Goal: Register for event/course: Sign up to attend an event or enroll in a course

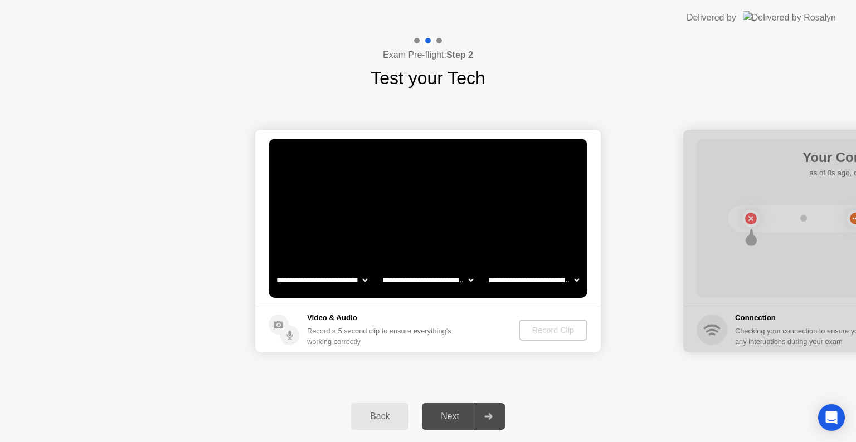
select select "**********"
select select "*******"
click at [545, 328] on div "Record Clip" at bounding box center [554, 330] width 60 height 9
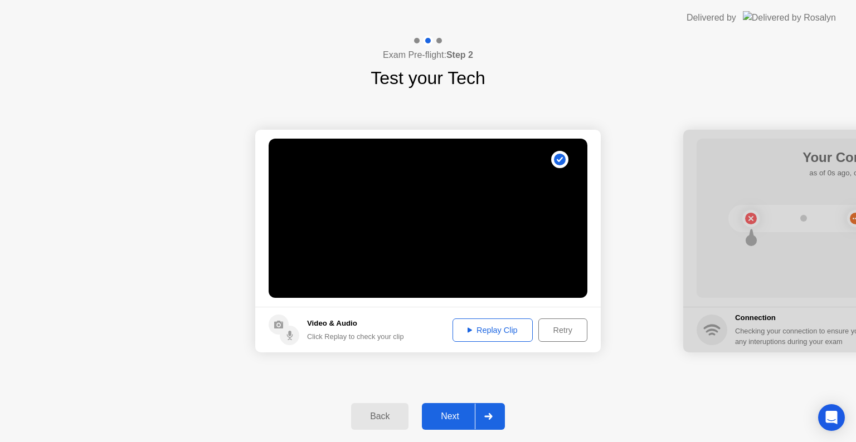
click at [457, 416] on div "Next" at bounding box center [450, 417] width 50 height 10
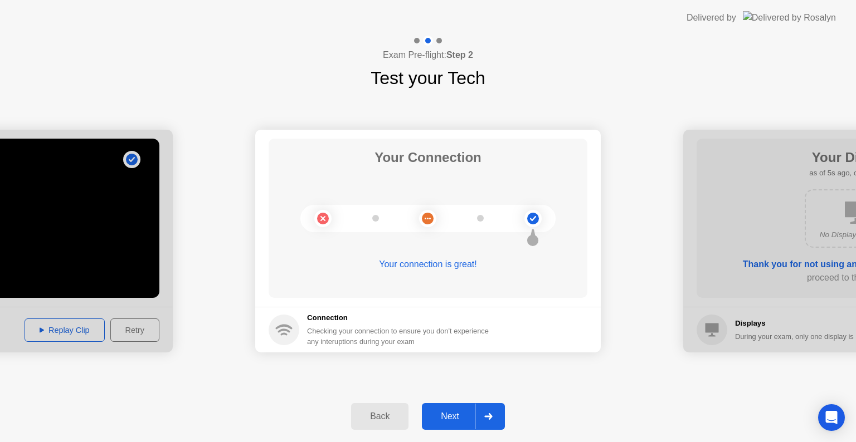
click at [459, 424] on button "Next" at bounding box center [463, 416] width 83 height 27
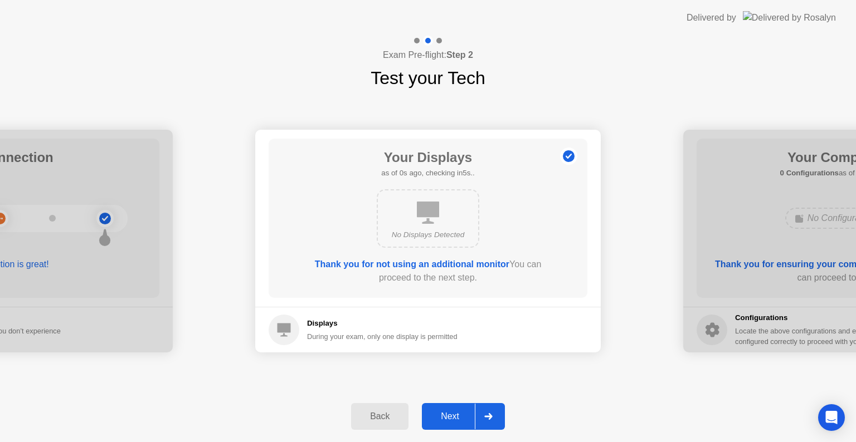
click at [459, 424] on button "Next" at bounding box center [463, 416] width 83 height 27
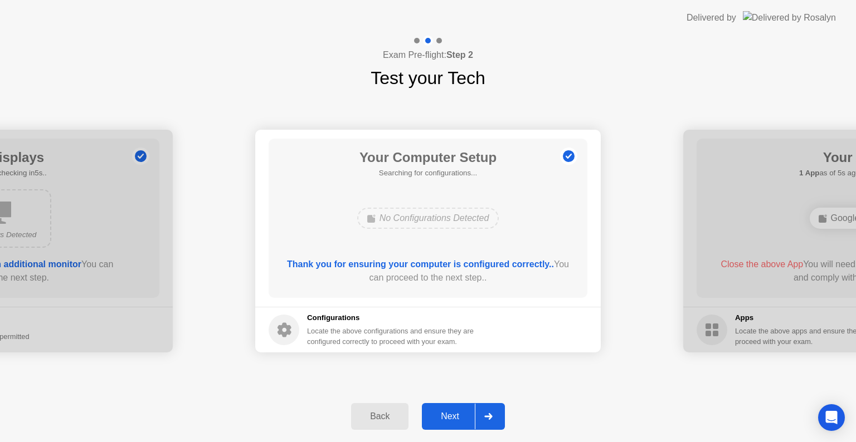
click at [459, 424] on button "Next" at bounding box center [463, 416] width 83 height 27
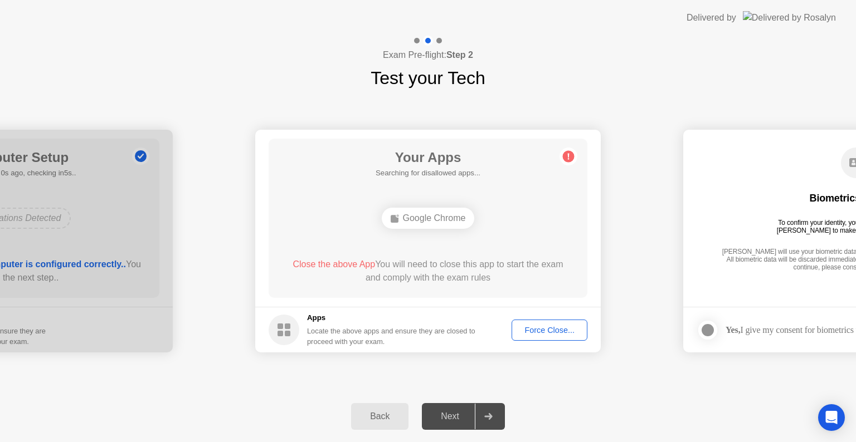
click at [555, 332] on div "Force Close..." at bounding box center [549, 330] width 68 height 9
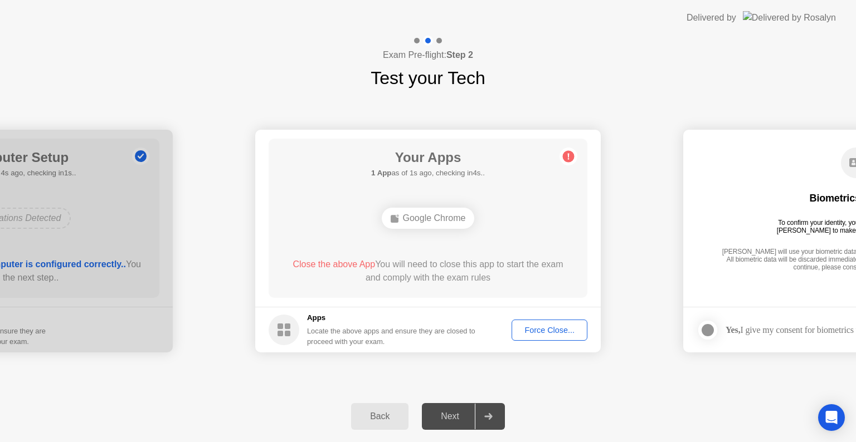
click at [530, 326] on div "Force Close..." at bounding box center [549, 330] width 68 height 9
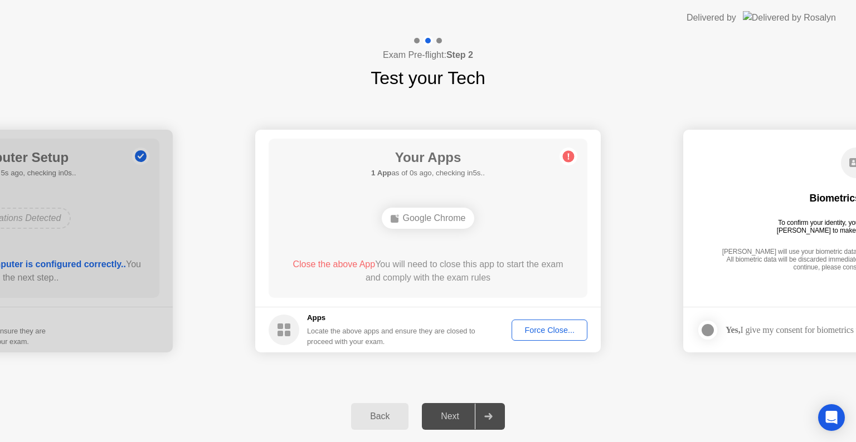
click at [546, 329] on div "Force Close..." at bounding box center [549, 330] width 68 height 9
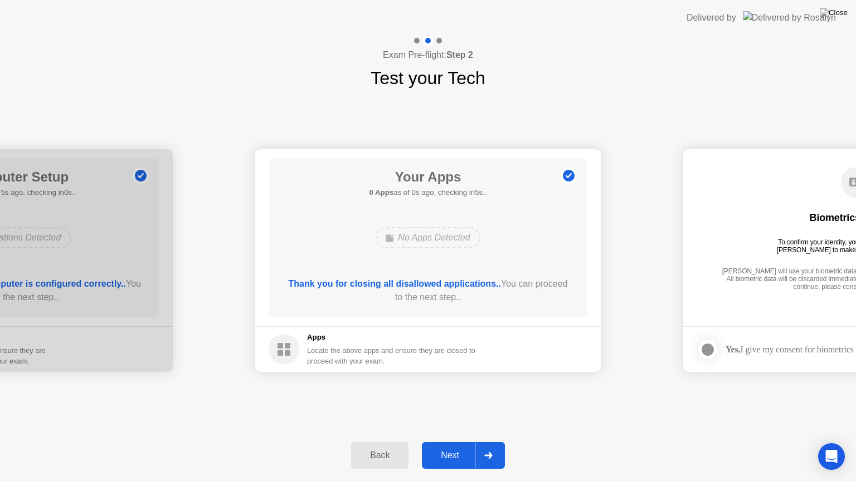
click at [459, 442] on div "Next" at bounding box center [450, 456] width 50 height 10
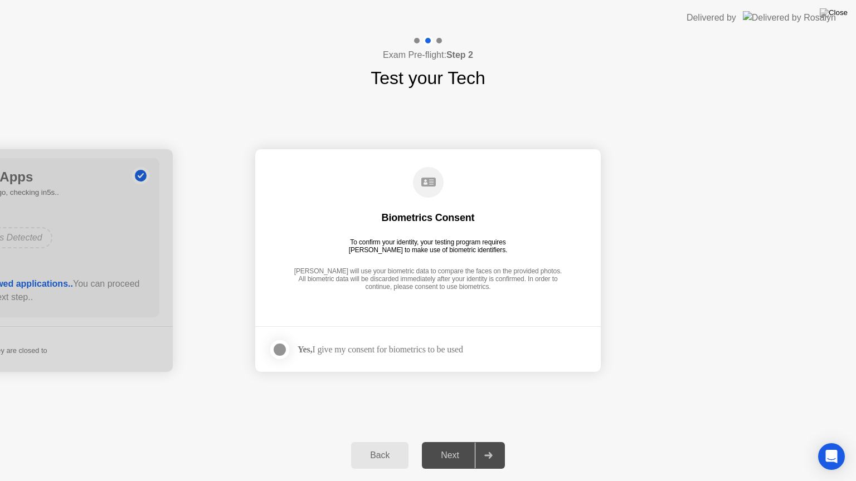
click at [283, 348] on div at bounding box center [279, 349] width 13 height 13
click at [475, 442] on div at bounding box center [488, 456] width 27 height 26
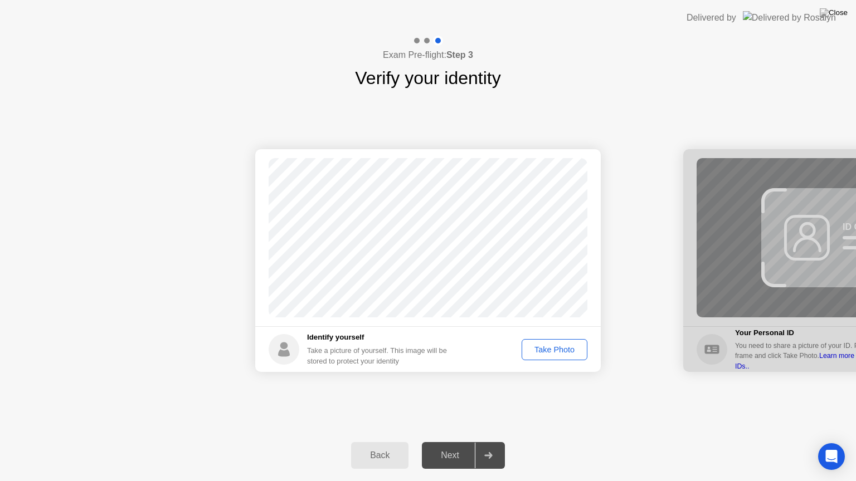
click at [553, 350] on div "Take Photo" at bounding box center [554, 349] width 58 height 9
click at [437, 442] on div "Next" at bounding box center [450, 456] width 50 height 10
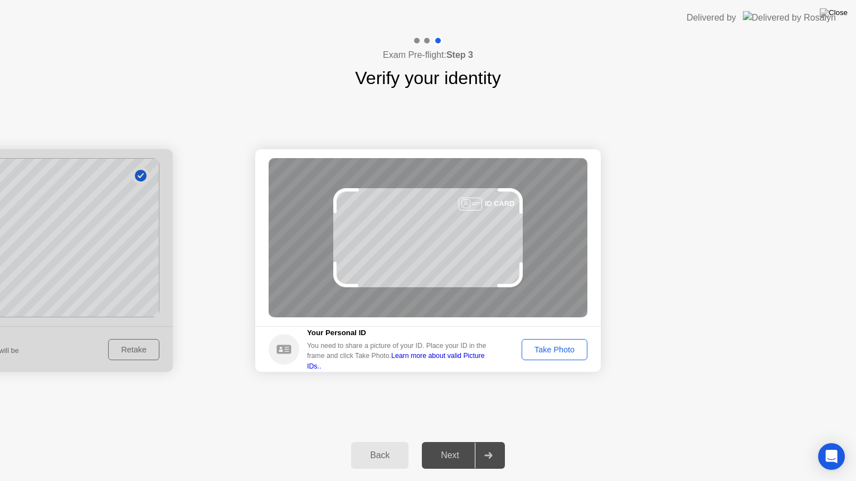
click at [564, 346] on div "Take Photo" at bounding box center [554, 349] width 58 height 9
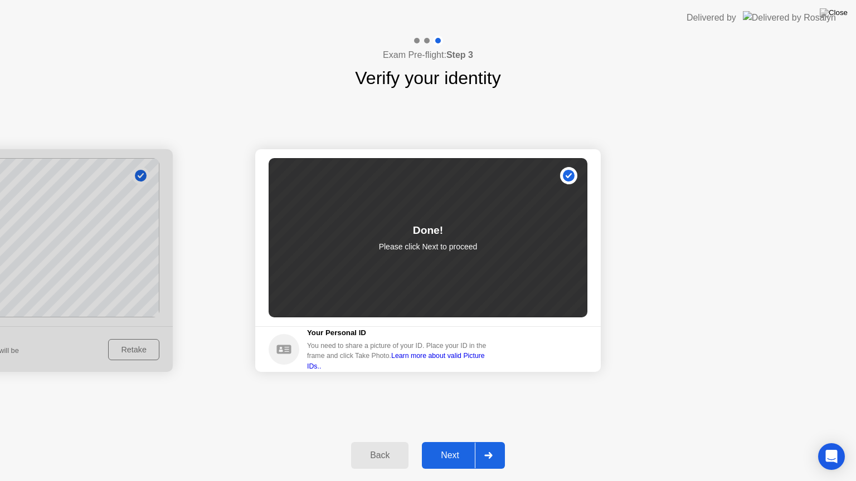
click at [457, 442] on div "Next" at bounding box center [450, 456] width 50 height 10
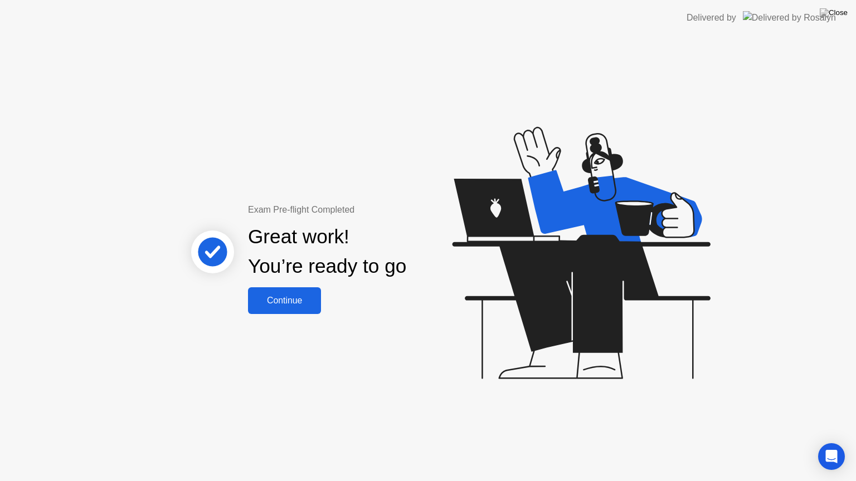
click at [301, 303] on div "Continue" at bounding box center [284, 301] width 66 height 10
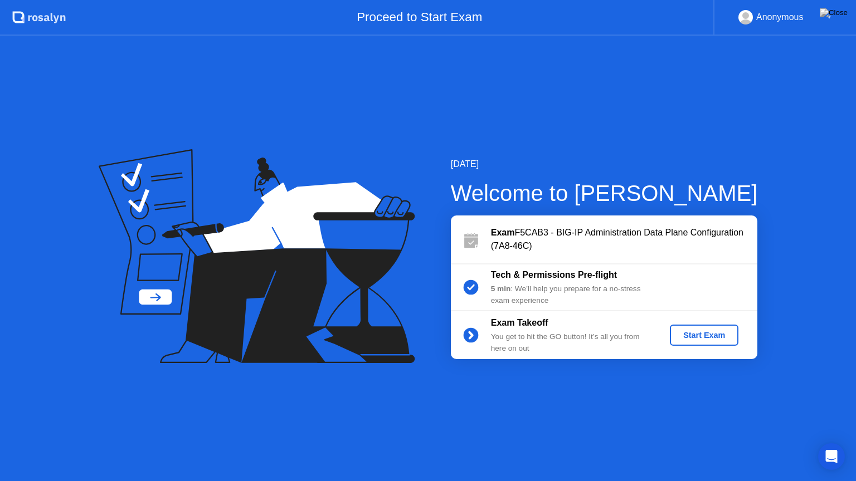
click at [689, 334] on div "Start Exam" at bounding box center [704, 335] width 60 height 9
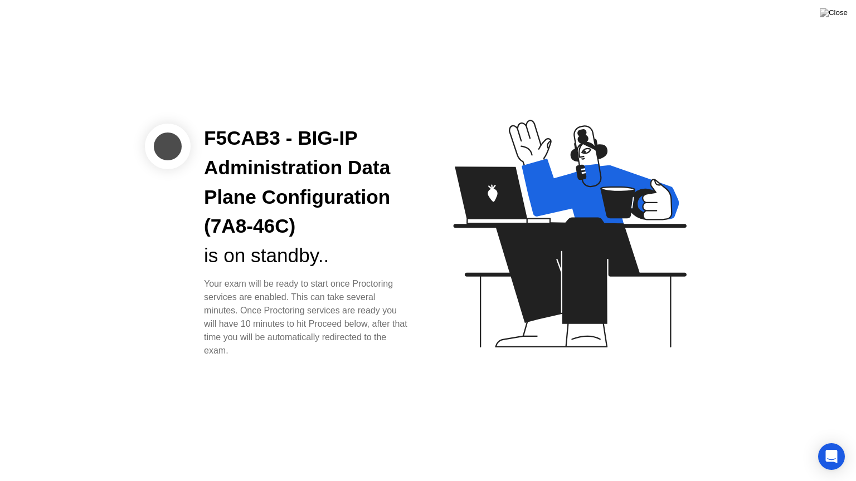
click at [393, 381] on div "F5CAB3 - BIG-IP Administration Data Plane Configuration (7A8-46C) is on standby…" at bounding box center [428, 240] width 856 height 481
click at [435, 390] on div "F5CAB3 - BIG-IP Administration Data Plane Configuration (7A8-46C) is on standby…" at bounding box center [428, 240] width 856 height 481
click at [362, 379] on div "F5CAB3 - BIG-IP Administration Data Plane Configuration (7A8-46C) is on standby…" at bounding box center [428, 240] width 856 height 481
click at [384, 399] on div "F5CAB3 - BIG-IP Administration Data Plane Configuration (7A8-46C) is on standby…" at bounding box center [428, 240] width 856 height 481
click at [417, 406] on div "F5CAB3 - BIG-IP Administration Data Plane Configuration (7A8-46C) is on standby…" at bounding box center [428, 240] width 856 height 481
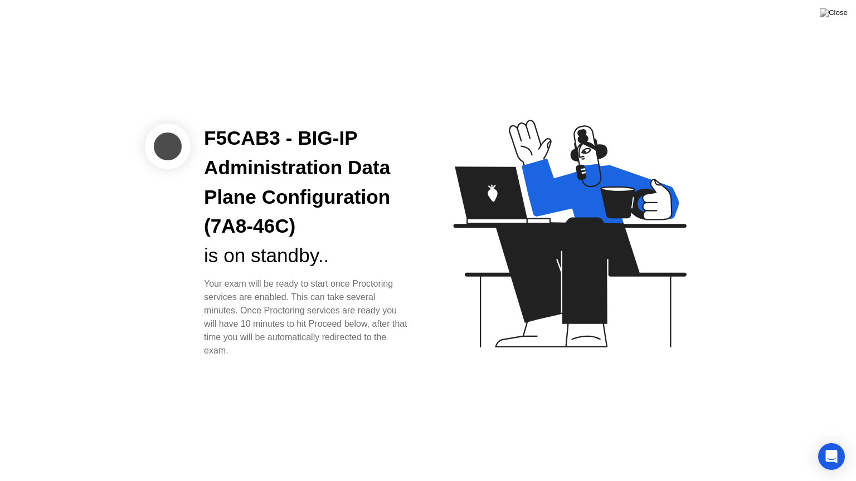
click at [437, 402] on div "F5CAB3 - BIG-IP Administration Data Plane Configuration (7A8-46C) is on standby…" at bounding box center [428, 240] width 856 height 481
click at [432, 387] on div "F5CAB3 - BIG-IP Administration Data Plane Configuration (7A8-46C) is on standby…" at bounding box center [428, 240] width 856 height 481
click at [394, 387] on div "F5CAB3 - BIG-IP Administration Data Plane Configuration (7A8-46C) is on standby…" at bounding box center [428, 240] width 856 height 481
click at [421, 390] on div "F5CAB3 - BIG-IP Administration Data Plane Configuration (7A8-46C) is on standby…" at bounding box center [428, 240] width 856 height 481
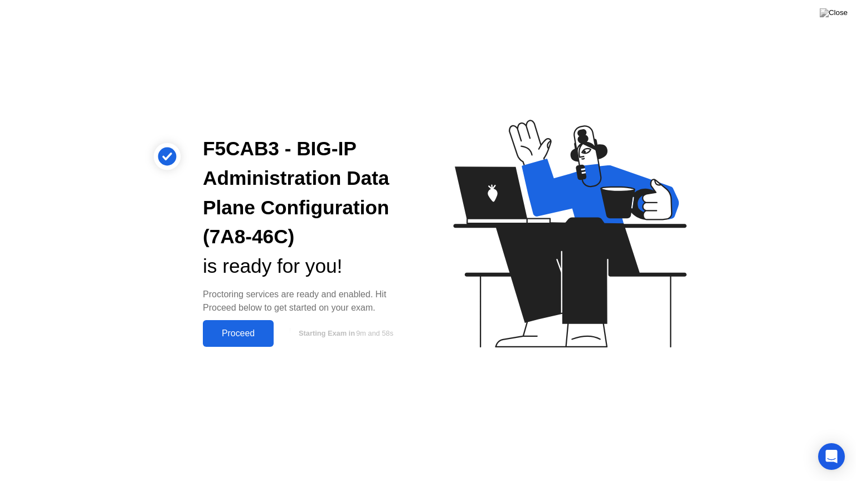
click at [249, 332] on div "Proceed" at bounding box center [238, 334] width 64 height 10
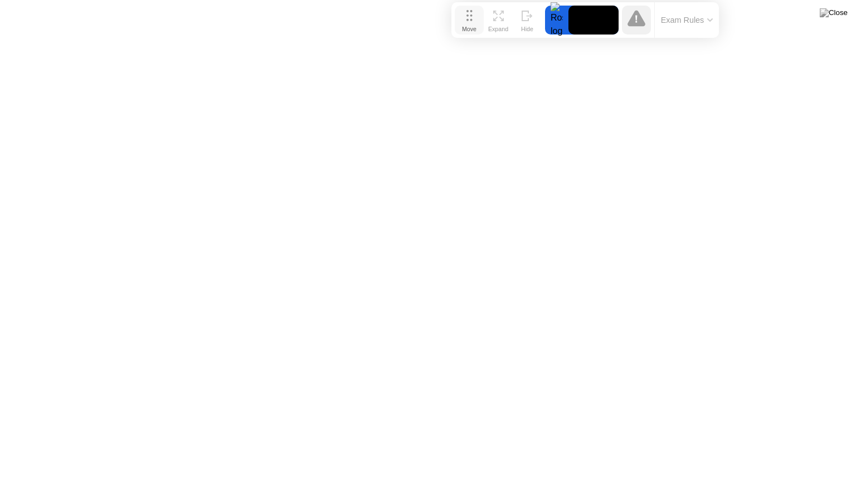
drag, startPoint x: 314, startPoint y: 462, endPoint x: 471, endPoint y: 18, distance: 470.6
click at [471, 18] on icon at bounding box center [469, 15] width 6 height 11
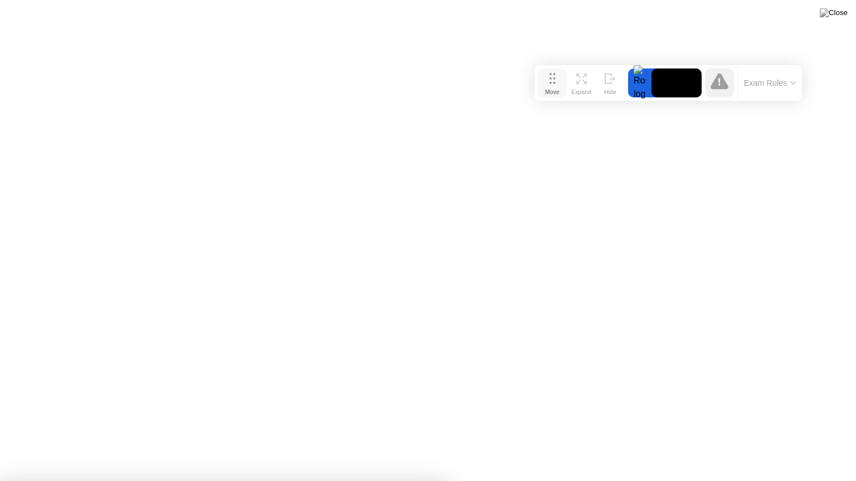
drag, startPoint x: 468, startPoint y: 23, endPoint x: 551, endPoint y: 86, distance: 104.2
click at [551, 89] on div "Move" at bounding box center [552, 92] width 14 height 7
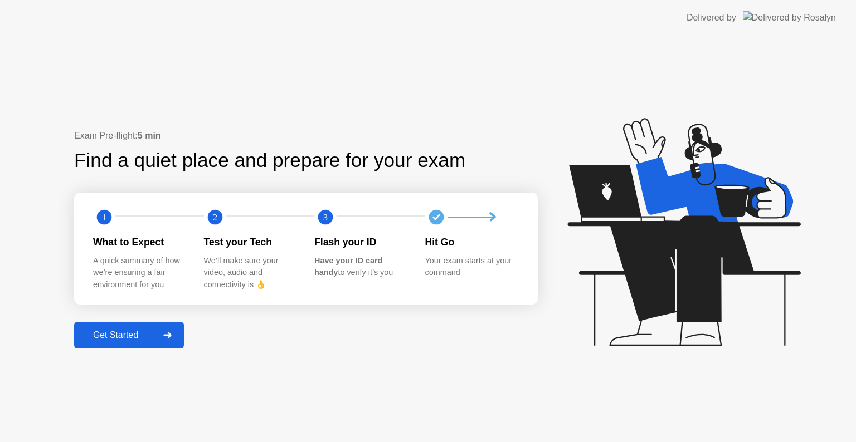
click at [125, 334] on div "Get Started" at bounding box center [115, 335] width 76 height 10
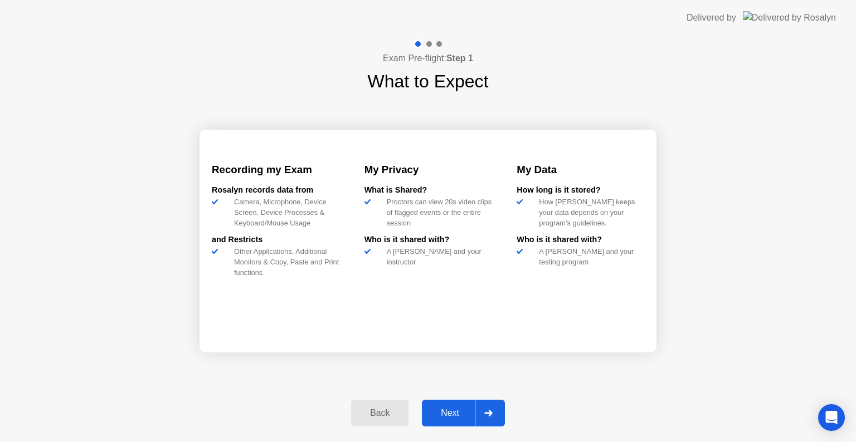
click at [450, 420] on button "Next" at bounding box center [463, 413] width 83 height 27
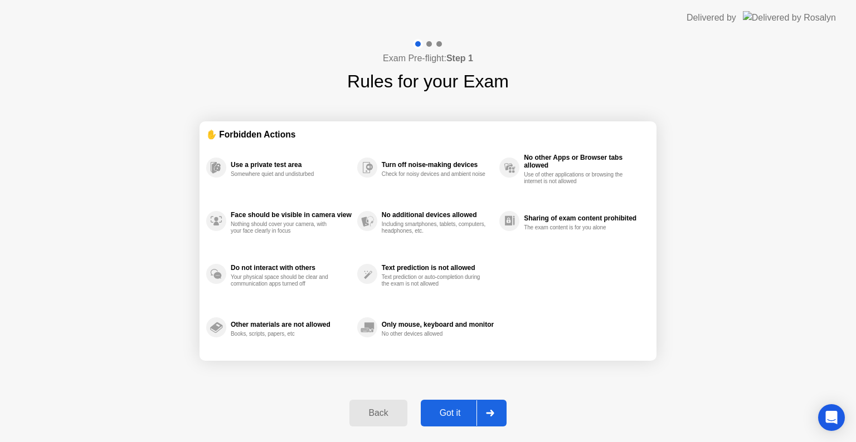
click at [450, 417] on div "Got it" at bounding box center [450, 413] width 52 height 10
select select "**********"
select select "*******"
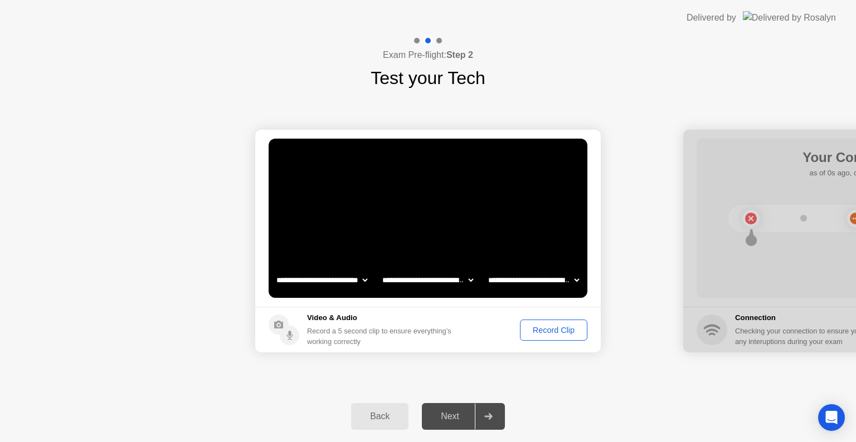
click at [543, 333] on div "Record Clip" at bounding box center [554, 330] width 60 height 9
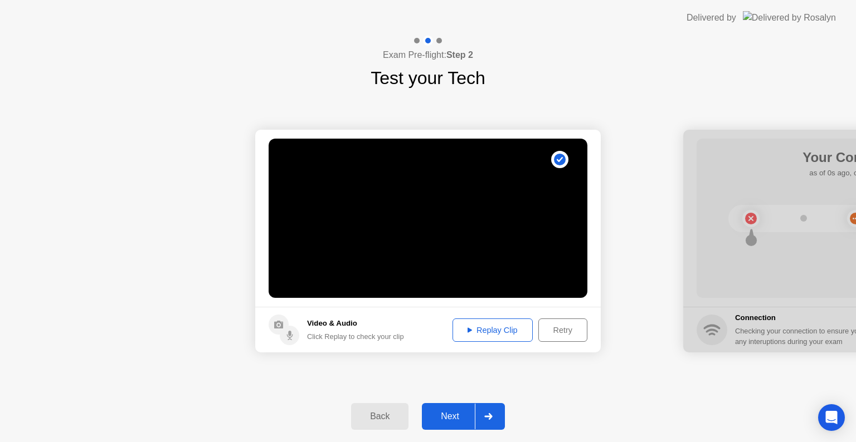
click at [453, 421] on div "Next" at bounding box center [450, 417] width 50 height 10
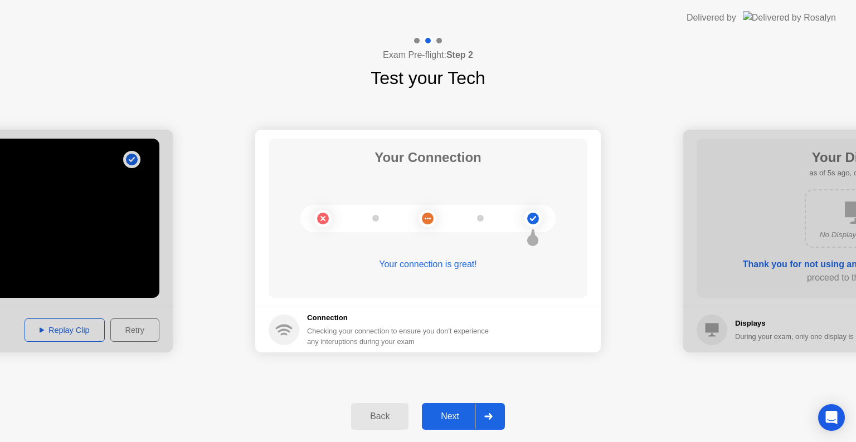
click at [443, 416] on div "Next" at bounding box center [450, 417] width 50 height 10
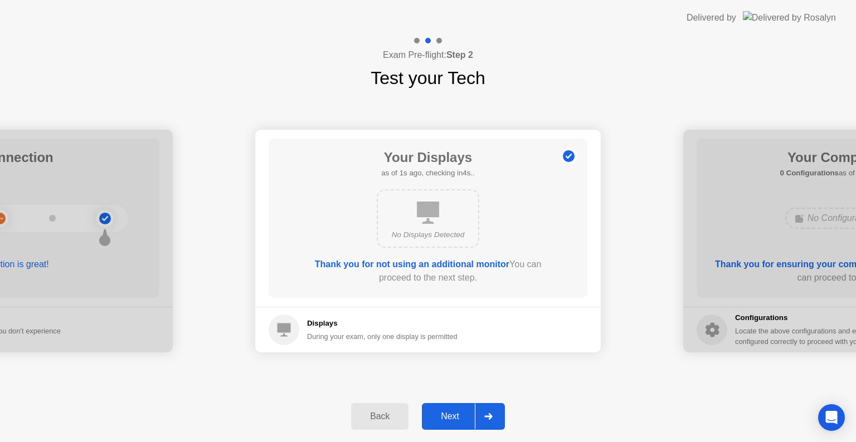
click at [561, 400] on div "Back Next" at bounding box center [428, 416] width 856 height 51
click at [457, 417] on div "Next" at bounding box center [450, 417] width 50 height 10
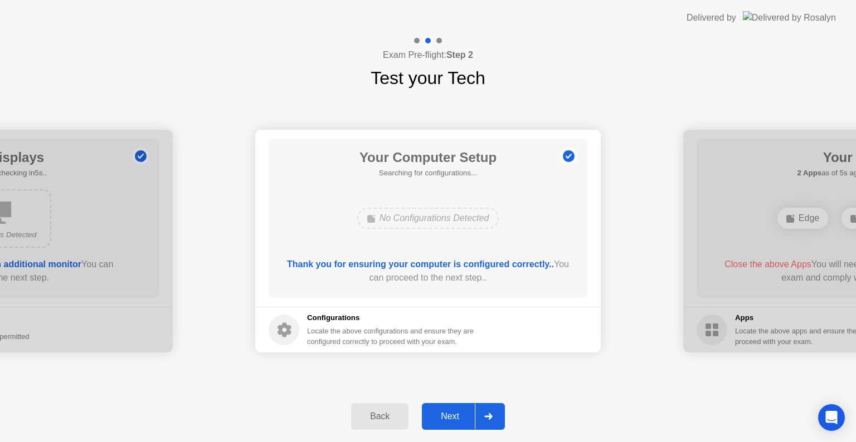
click at [459, 422] on div "Next" at bounding box center [450, 417] width 50 height 10
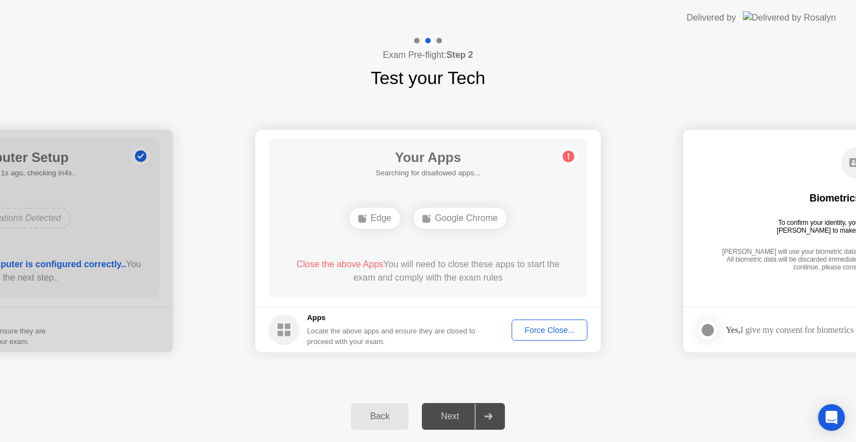
click at [543, 331] on div "Force Close..." at bounding box center [549, 330] width 68 height 9
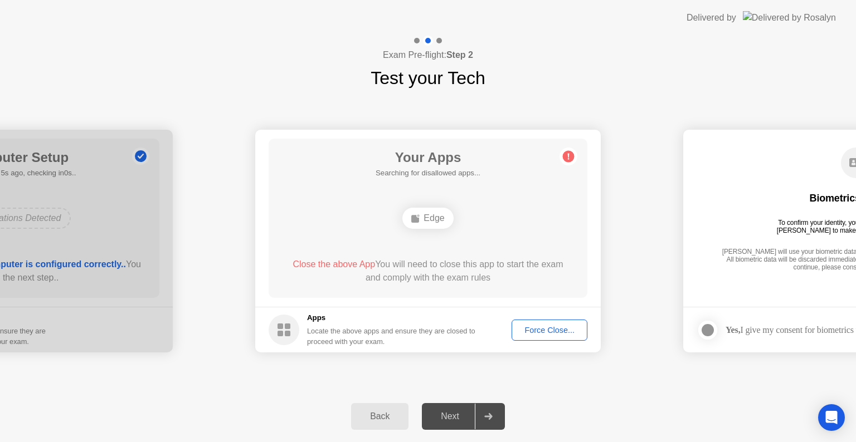
click at [546, 333] on div "Force Close..." at bounding box center [549, 330] width 68 height 9
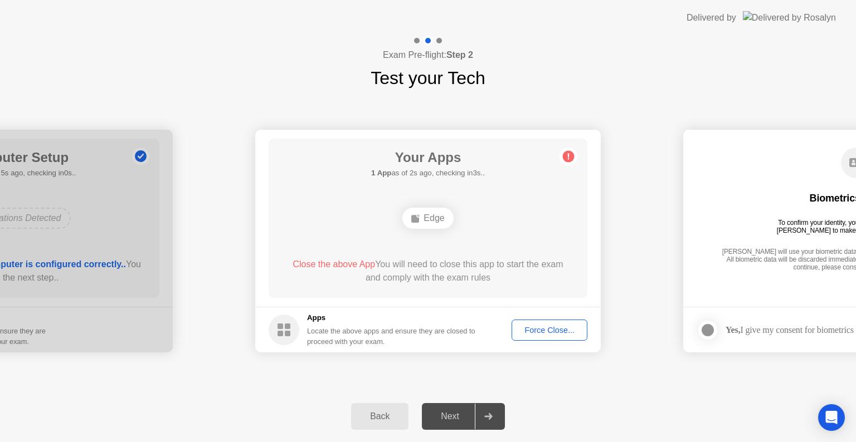
click at [533, 334] on div "Force Close..." at bounding box center [549, 330] width 68 height 9
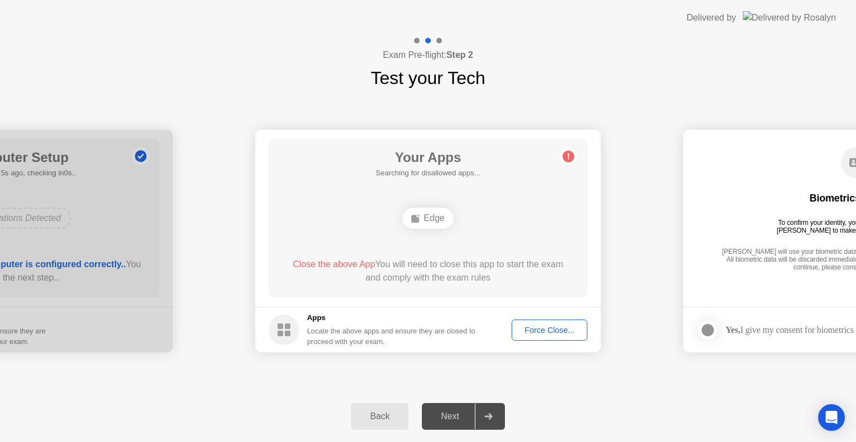
click at [552, 410] on div "Back Next" at bounding box center [428, 416] width 856 height 51
click at [544, 330] on div "Force Close..." at bounding box center [549, 330] width 68 height 9
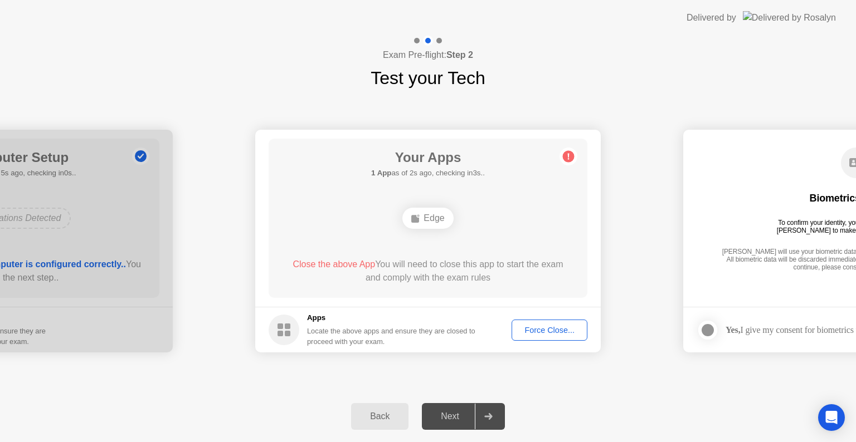
click at [555, 395] on div "Back Next" at bounding box center [428, 416] width 856 height 51
click at [553, 334] on div "Force Close..." at bounding box center [549, 330] width 68 height 9
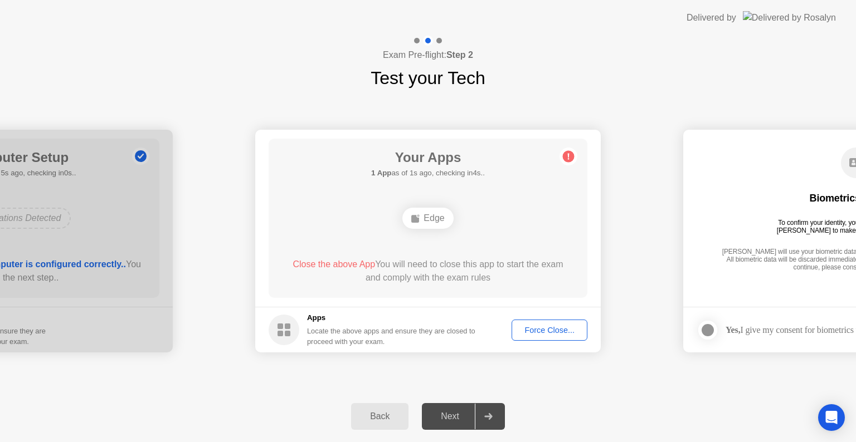
click at [563, 395] on div "Back Next" at bounding box center [428, 416] width 856 height 51
click at [551, 331] on div "Force Close..." at bounding box center [549, 330] width 68 height 9
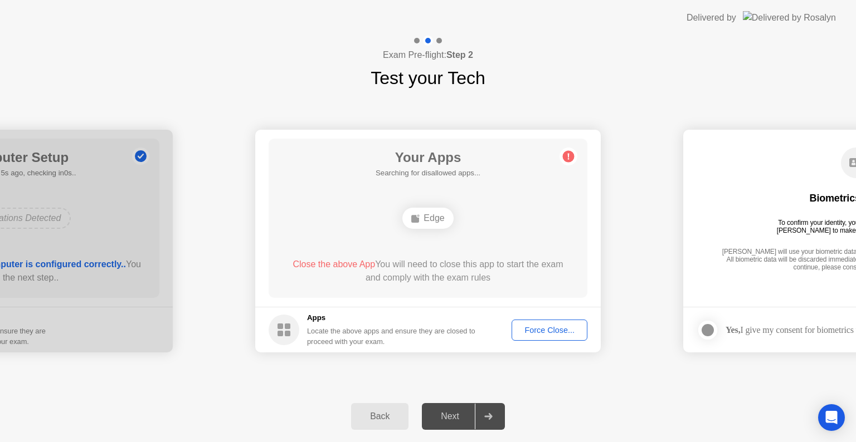
click at [557, 333] on div "Force Close..." at bounding box center [549, 330] width 68 height 9
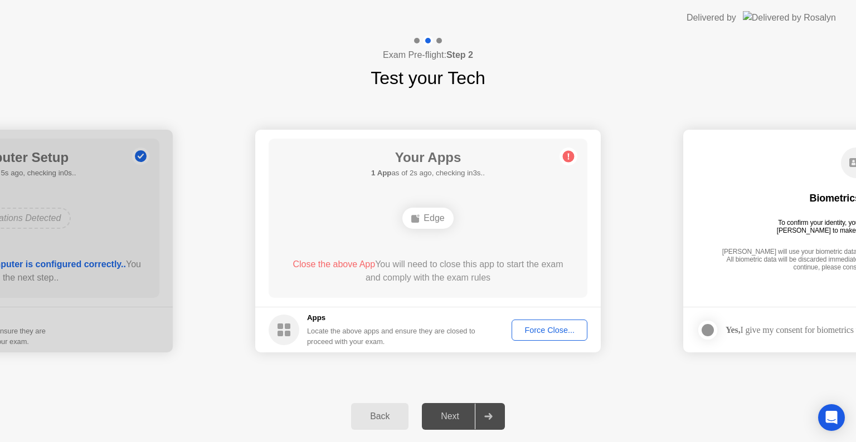
click at [548, 329] on div "Force Close..." at bounding box center [549, 330] width 68 height 9
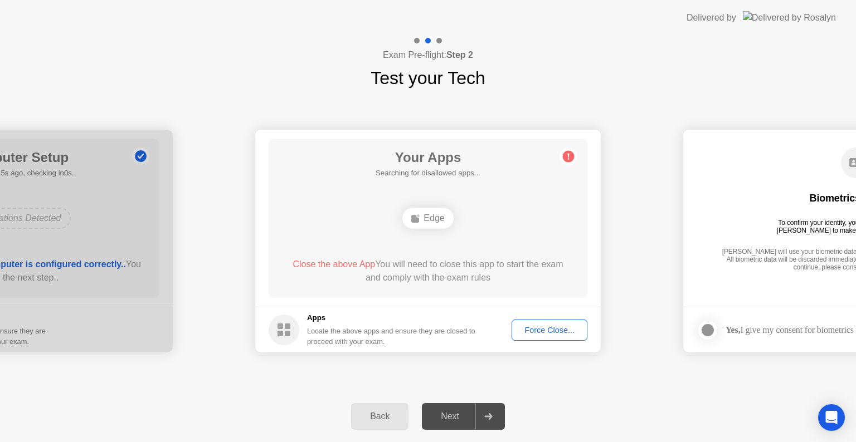
click at [560, 397] on div "Back Next" at bounding box center [428, 416] width 856 height 51
click at [553, 332] on div "Force Close..." at bounding box center [549, 330] width 68 height 9
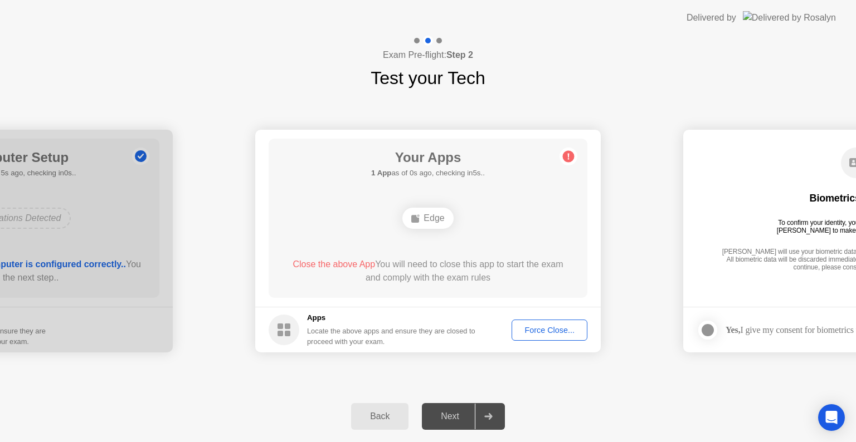
click at [549, 396] on div "Back Next" at bounding box center [428, 416] width 856 height 51
click at [546, 328] on div "Force Close..." at bounding box center [549, 330] width 68 height 9
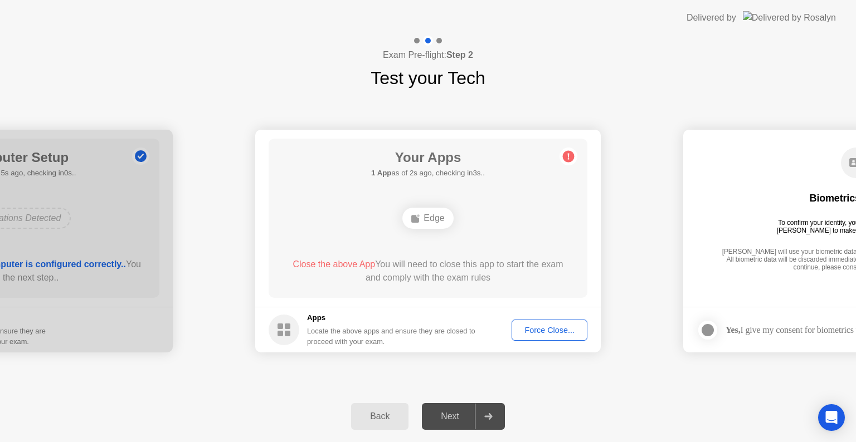
click at [546, 330] on div "Force Close..." at bounding box center [549, 330] width 68 height 9
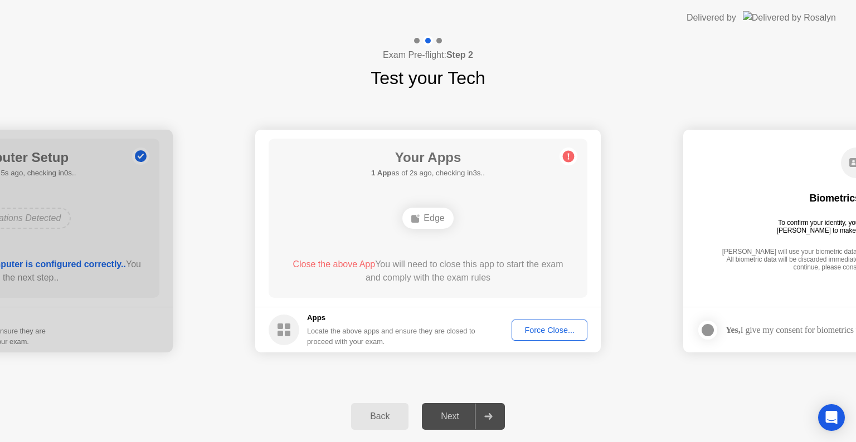
click at [564, 327] on div "Force Close..." at bounding box center [549, 330] width 68 height 9
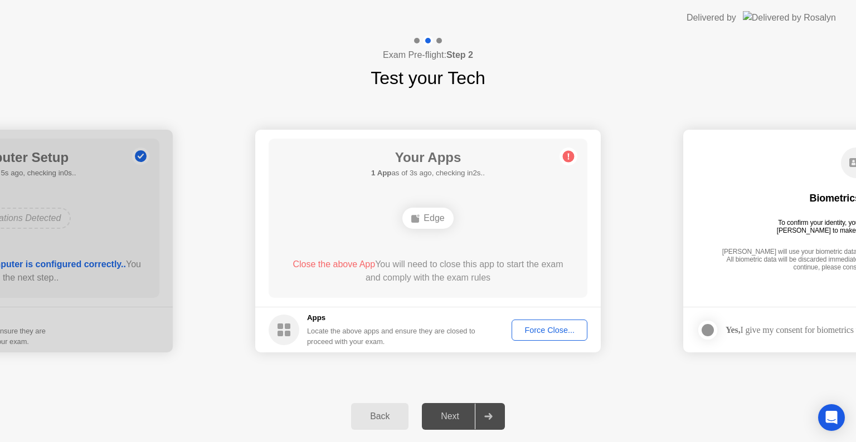
click at [534, 330] on div "Force Close..." at bounding box center [549, 330] width 68 height 9
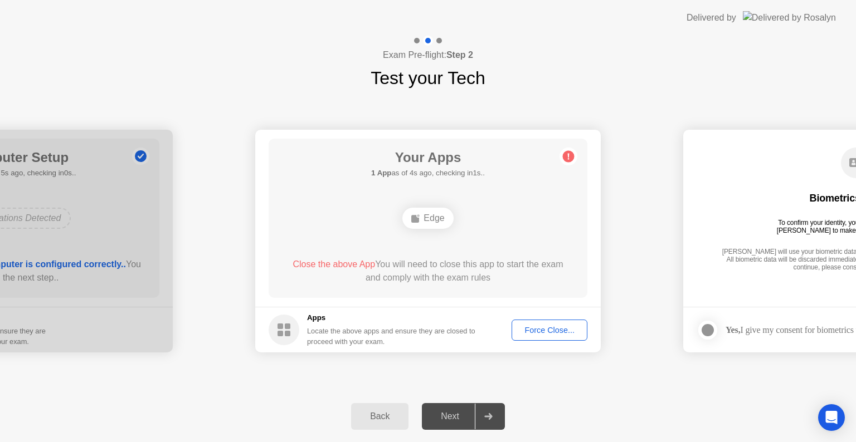
click at [547, 333] on div "Force Close..." at bounding box center [549, 330] width 68 height 9
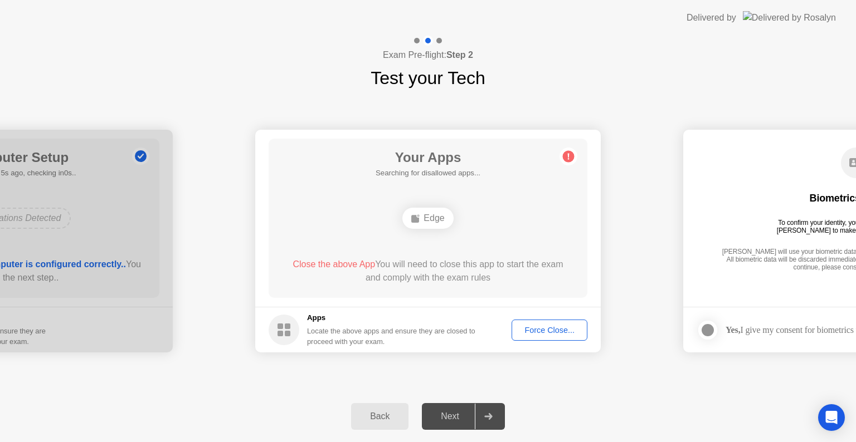
click at [549, 332] on div "Force Close..." at bounding box center [549, 330] width 68 height 9
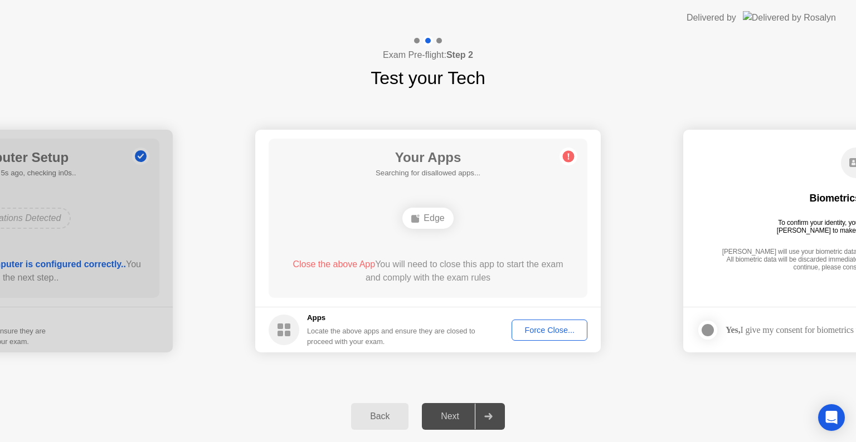
click at [554, 334] on div "Force Close..." at bounding box center [549, 330] width 68 height 9
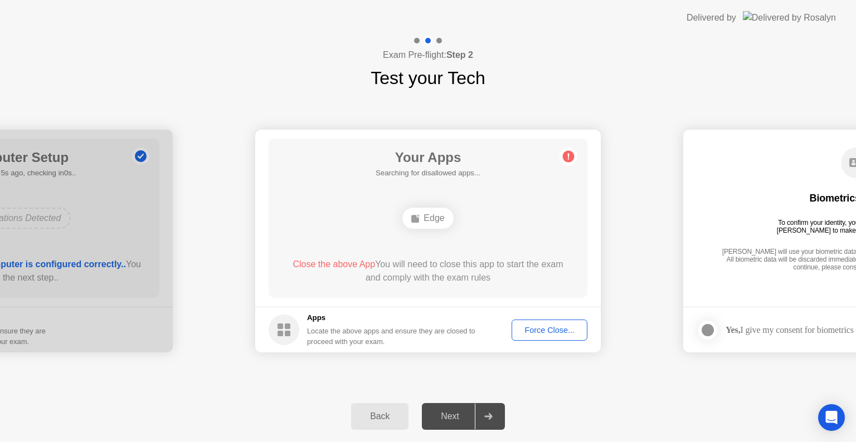
click at [558, 332] on div "Force Close..." at bounding box center [549, 330] width 68 height 9
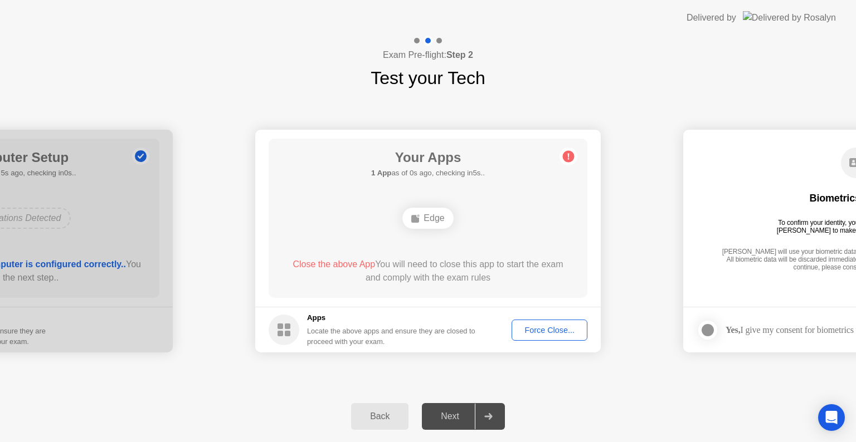
click at [546, 333] on div "Force Close..." at bounding box center [549, 330] width 68 height 9
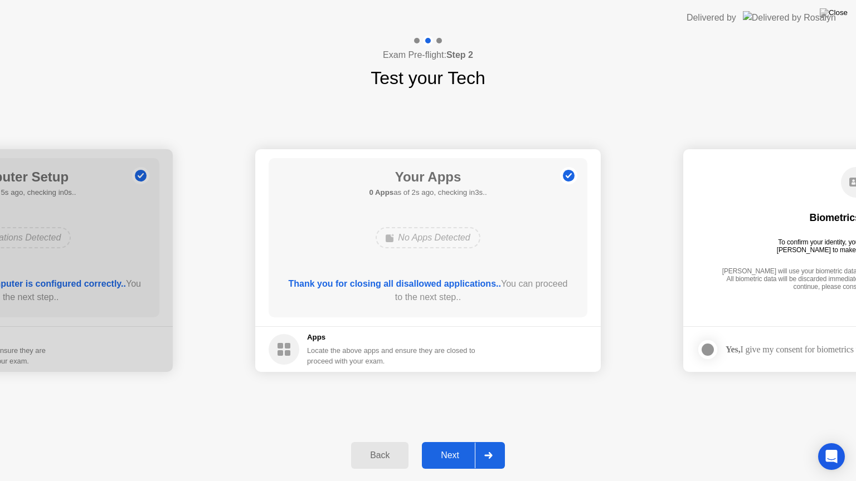
click at [452, 442] on div "Next" at bounding box center [450, 456] width 50 height 10
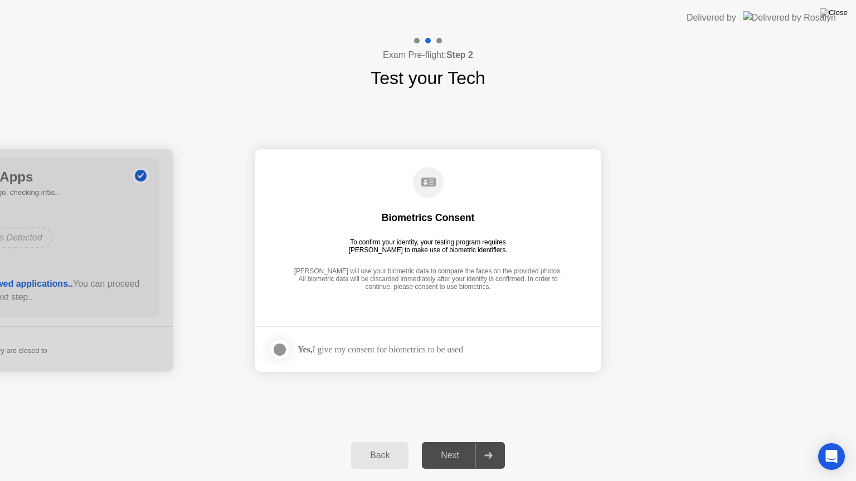
click at [282, 348] on div at bounding box center [279, 349] width 13 height 13
click at [451, 442] on div "Next" at bounding box center [450, 456] width 50 height 10
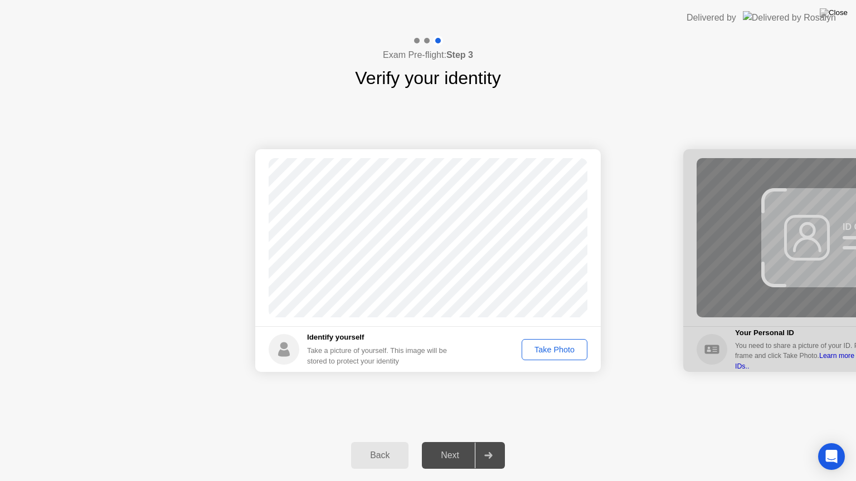
click at [560, 347] on div "Take Photo" at bounding box center [554, 349] width 58 height 9
click at [448, 442] on button "Next" at bounding box center [463, 455] width 83 height 27
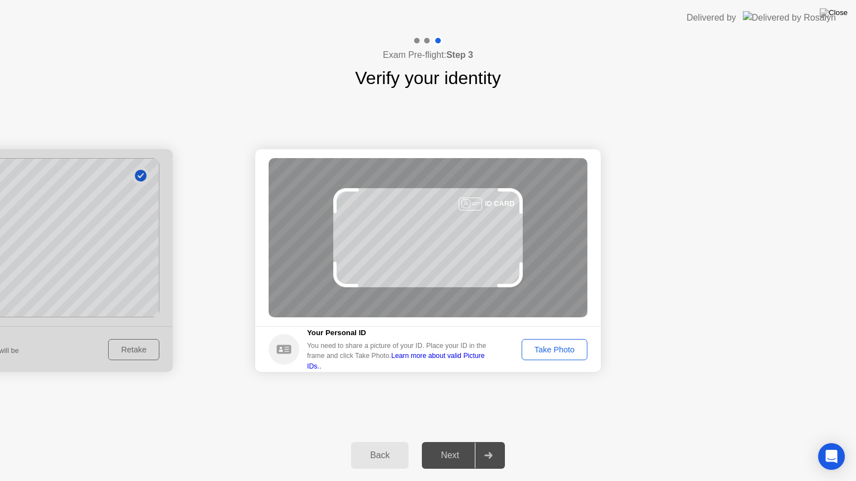
click at [552, 347] on div "Take Photo" at bounding box center [554, 349] width 58 height 9
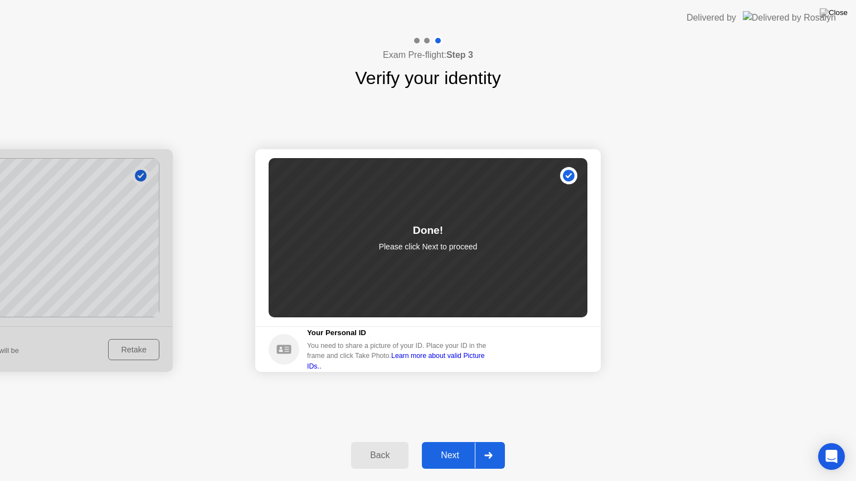
click at [446, 442] on div "Next" at bounding box center [450, 456] width 50 height 10
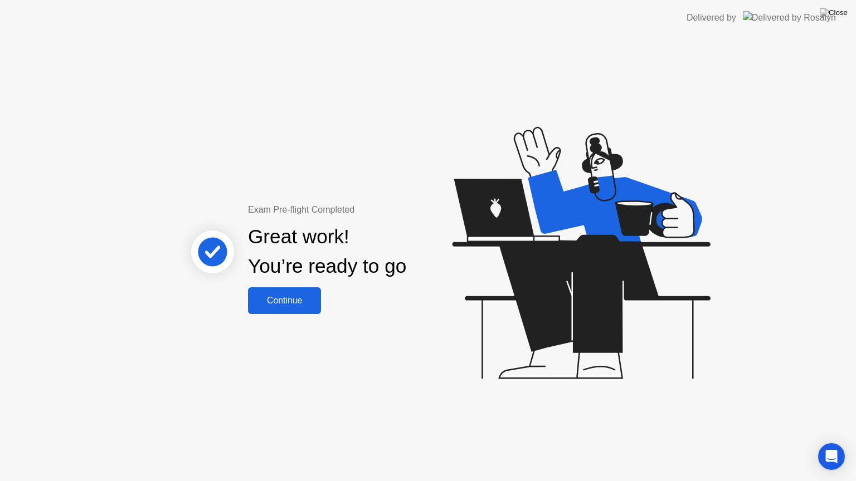
click at [294, 297] on div "Continue" at bounding box center [284, 301] width 66 height 10
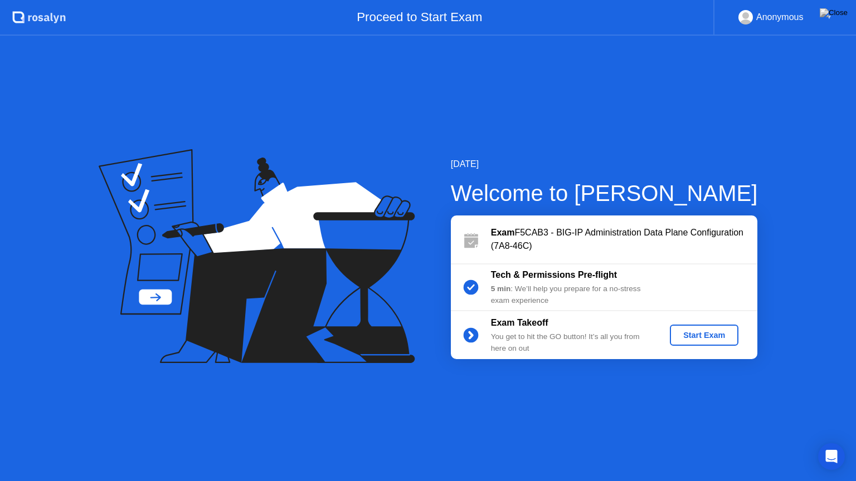
click at [718, 332] on div "Start Exam" at bounding box center [704, 335] width 60 height 9
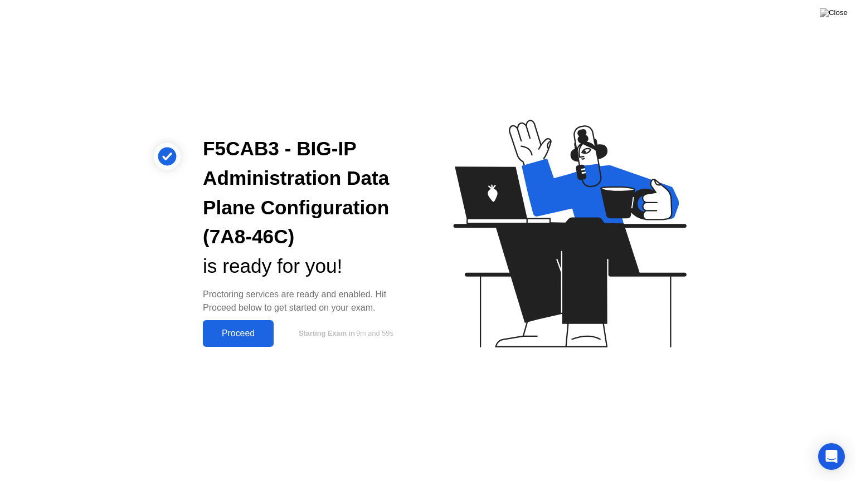
click at [253, 338] on div "Proceed" at bounding box center [238, 334] width 64 height 10
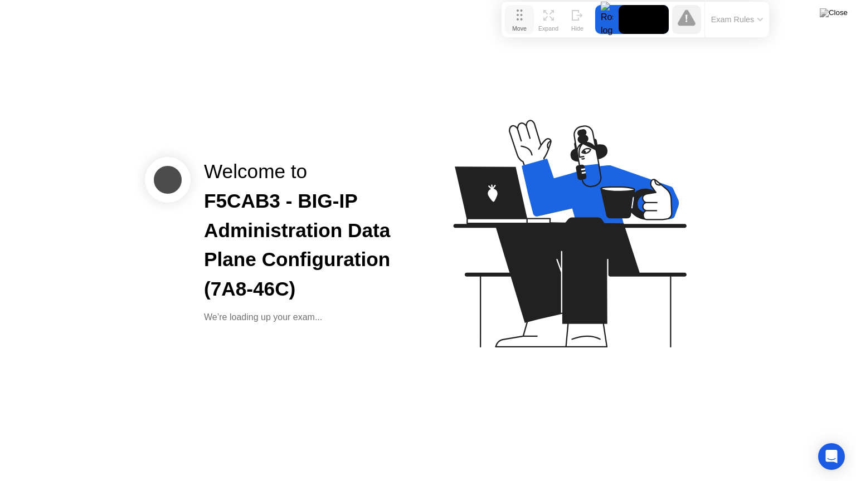
drag, startPoint x: 310, startPoint y: 461, endPoint x: 517, endPoint y: 17, distance: 490.1
click at [517, 17] on icon at bounding box center [520, 14] width 6 height 11
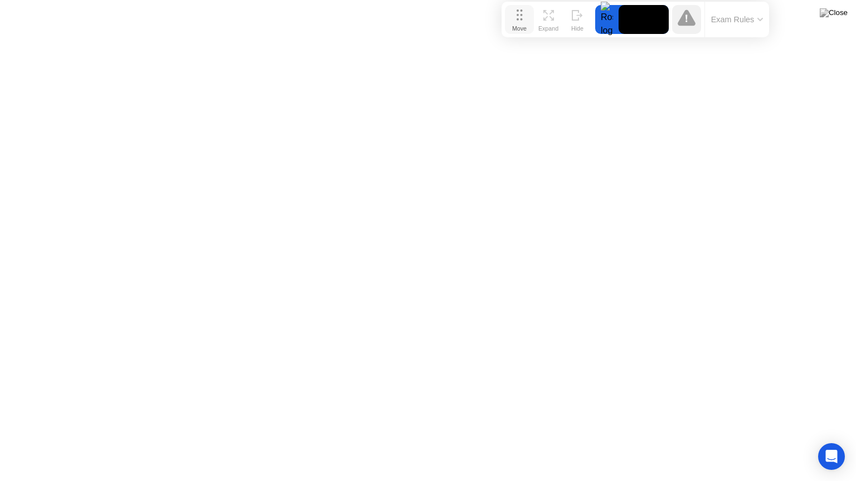
drag, startPoint x: 510, startPoint y: 17, endPoint x: 352, endPoint y: 462, distance: 473.0
click at [505, 34] on button "Move" at bounding box center [519, 19] width 29 height 29
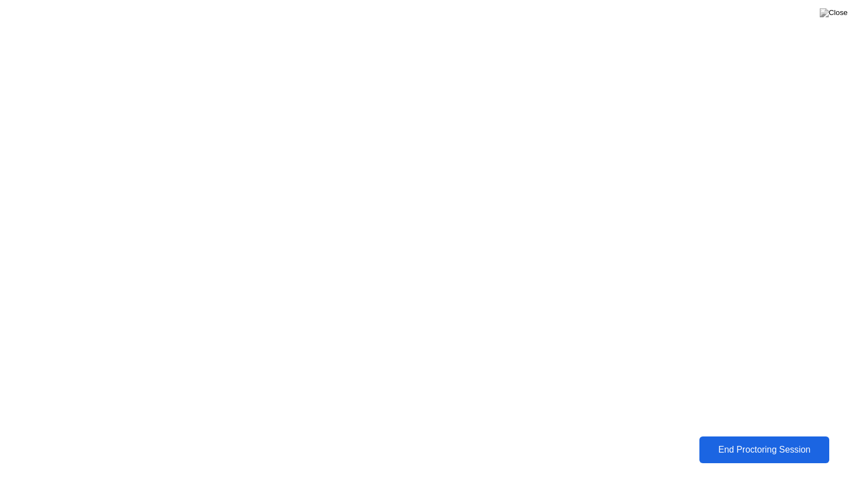
click at [778, 442] on div "End Proctoring Session" at bounding box center [764, 450] width 126 height 10
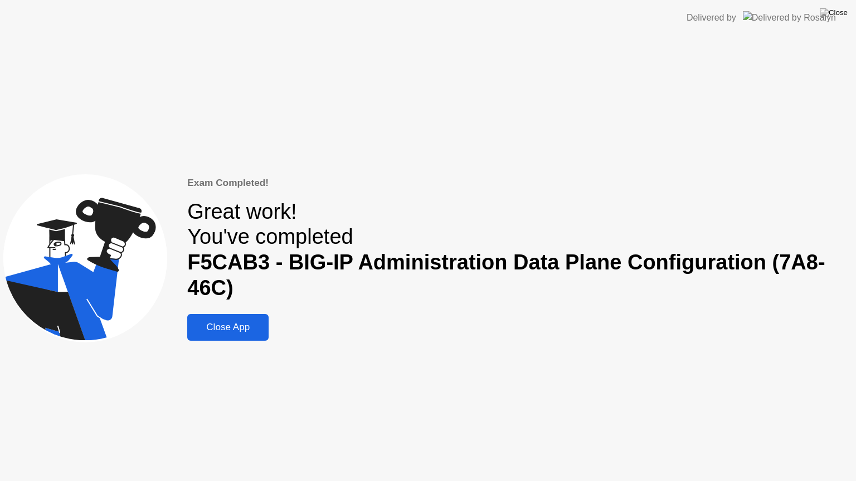
click at [234, 329] on div "Close App" at bounding box center [228, 327] width 75 height 11
